Goal: Transaction & Acquisition: Download file/media

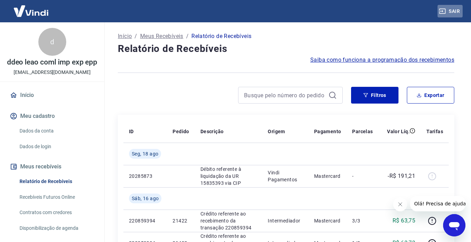
click at [456, 8] on button "Sair" at bounding box center [449, 11] width 25 height 13
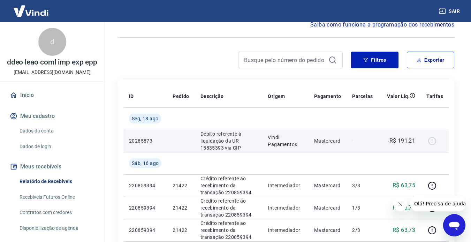
scroll to position [35, 0]
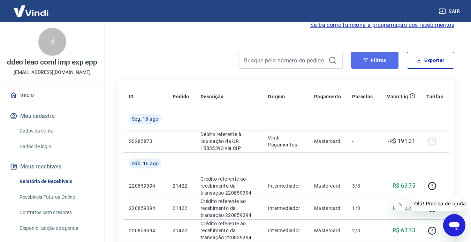
click at [381, 65] on button "Filtros" at bounding box center [374, 60] width 47 height 17
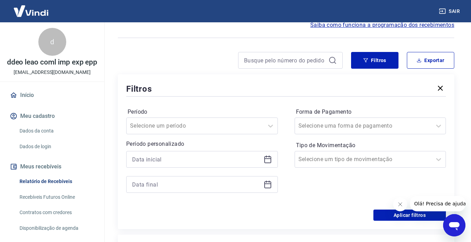
click at [267, 160] on icon at bounding box center [267, 159] width 8 height 8
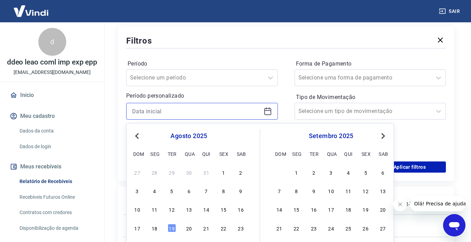
scroll to position [105, 0]
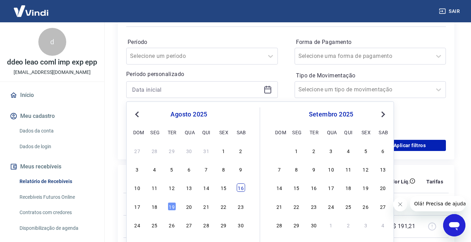
click at [240, 187] on div "16" at bounding box center [241, 187] width 8 height 8
type input "16/08/2025"
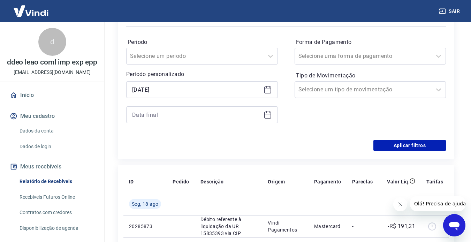
click at [270, 116] on icon at bounding box center [267, 114] width 8 height 8
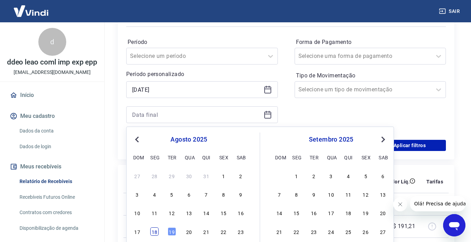
click at [154, 233] on div "18" at bounding box center [154, 231] width 8 height 8
type input "18/08/2025"
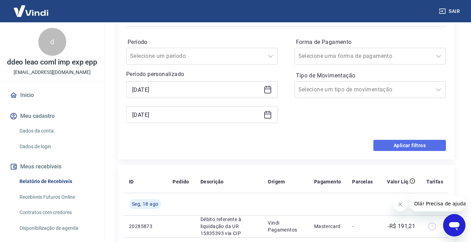
click at [407, 146] on button "Aplicar filtros" at bounding box center [409, 145] width 72 height 11
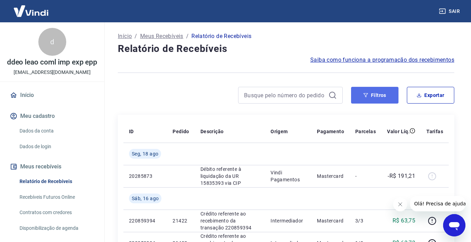
click at [368, 94] on icon "button" at bounding box center [365, 95] width 5 height 5
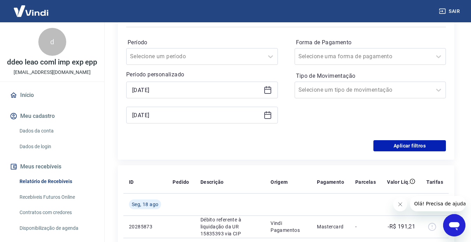
scroll to position [105, 0]
click at [412, 147] on button "Aplicar filtros" at bounding box center [409, 145] width 72 height 11
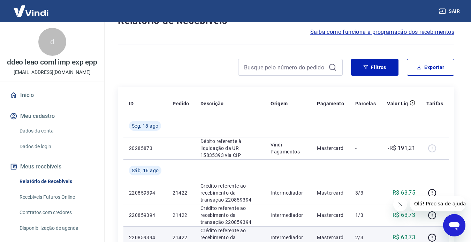
scroll to position [0, 0]
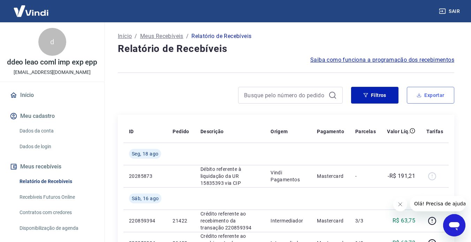
click at [428, 93] on button "Exportar" at bounding box center [430, 95] width 47 height 17
type input "16/08/2025"
type input "18/08/2025"
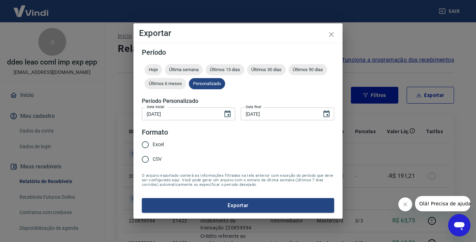
click at [153, 144] on span "Excel" at bounding box center [158, 144] width 11 height 7
click at [153, 144] on input "Excel" at bounding box center [145, 144] width 15 height 15
radio input "true"
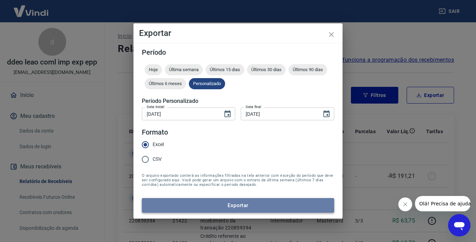
click at [245, 207] on button "Exportar" at bounding box center [238, 205] width 192 height 15
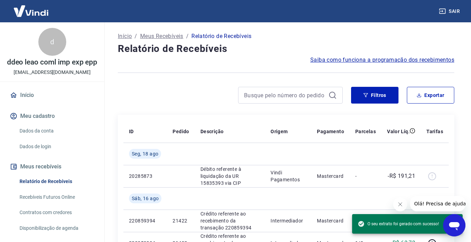
click at [451, 13] on button "Sair" at bounding box center [449, 11] width 25 height 13
